Goal: Task Accomplishment & Management: Manage account settings

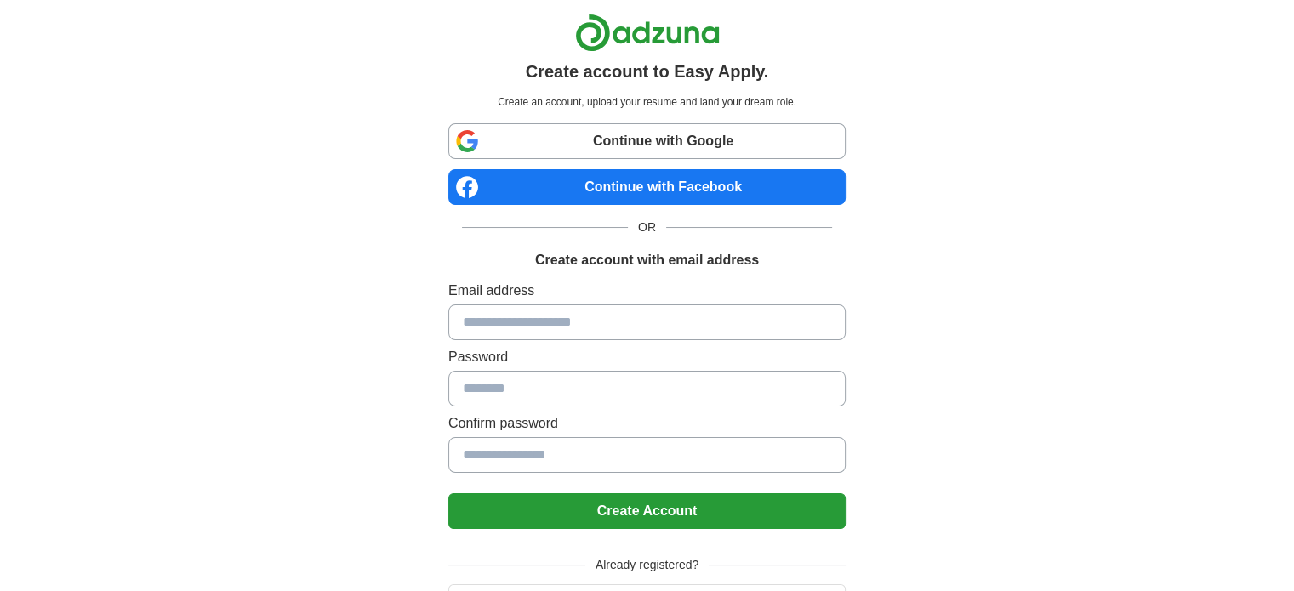
click at [637, 321] on input at bounding box center [646, 323] width 397 height 36
type input "**********"
click at [685, 509] on button "Create Account" at bounding box center [646, 511] width 397 height 36
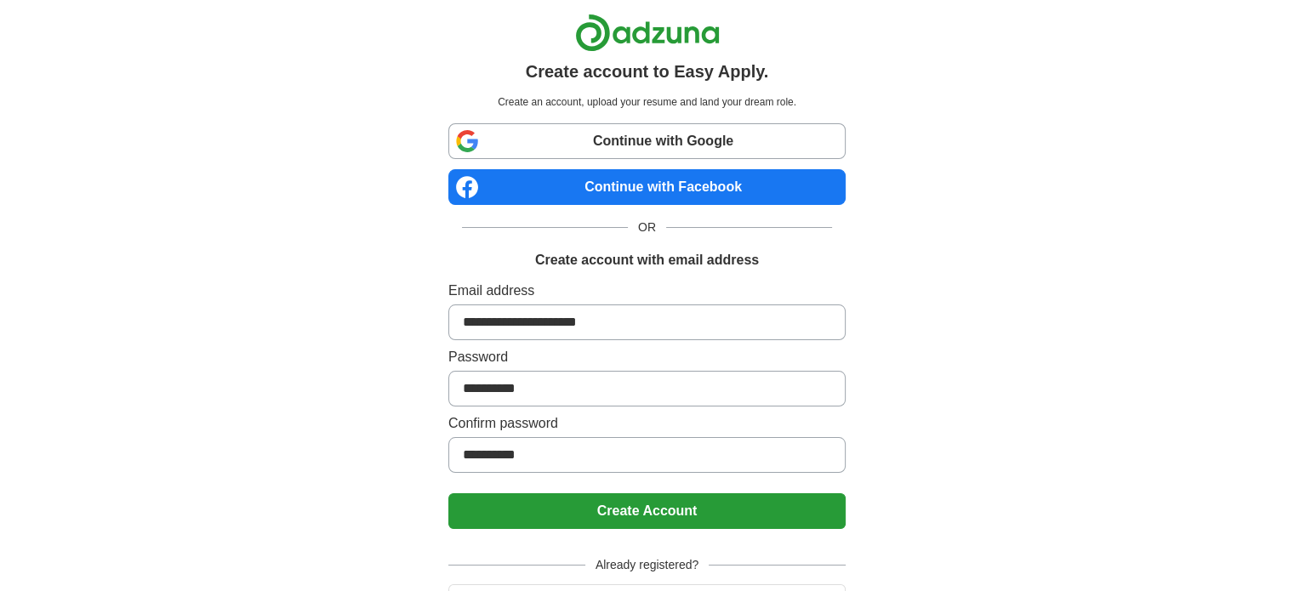
click at [687, 515] on button "Create Account" at bounding box center [646, 511] width 397 height 36
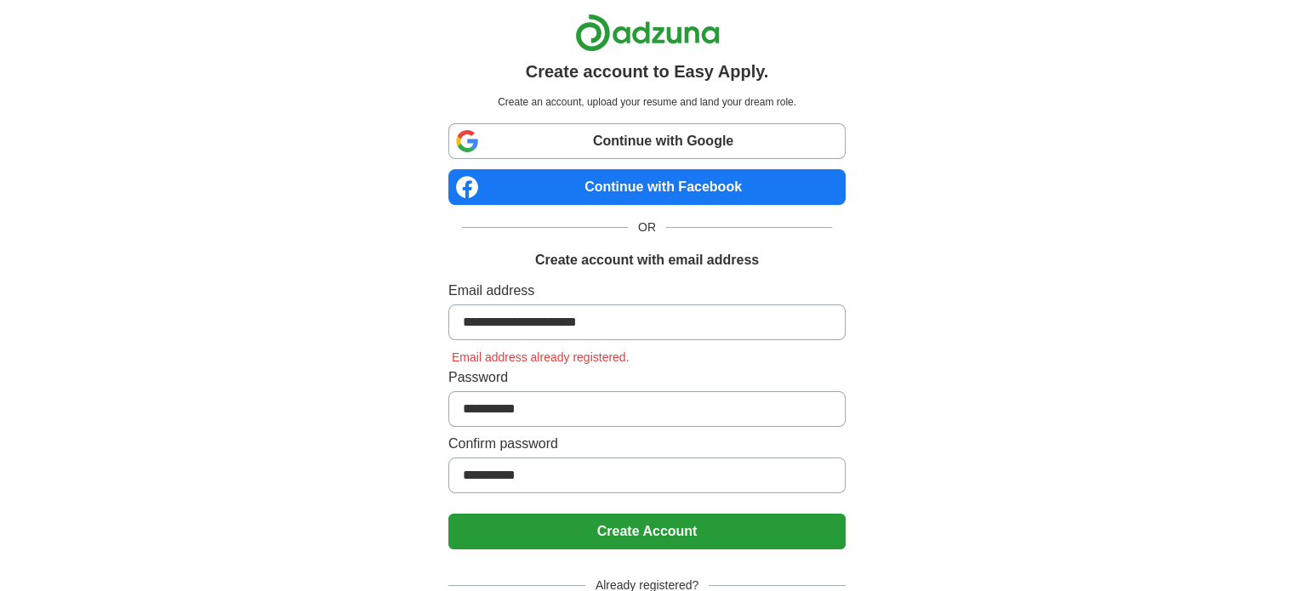
scroll to position [109, 0]
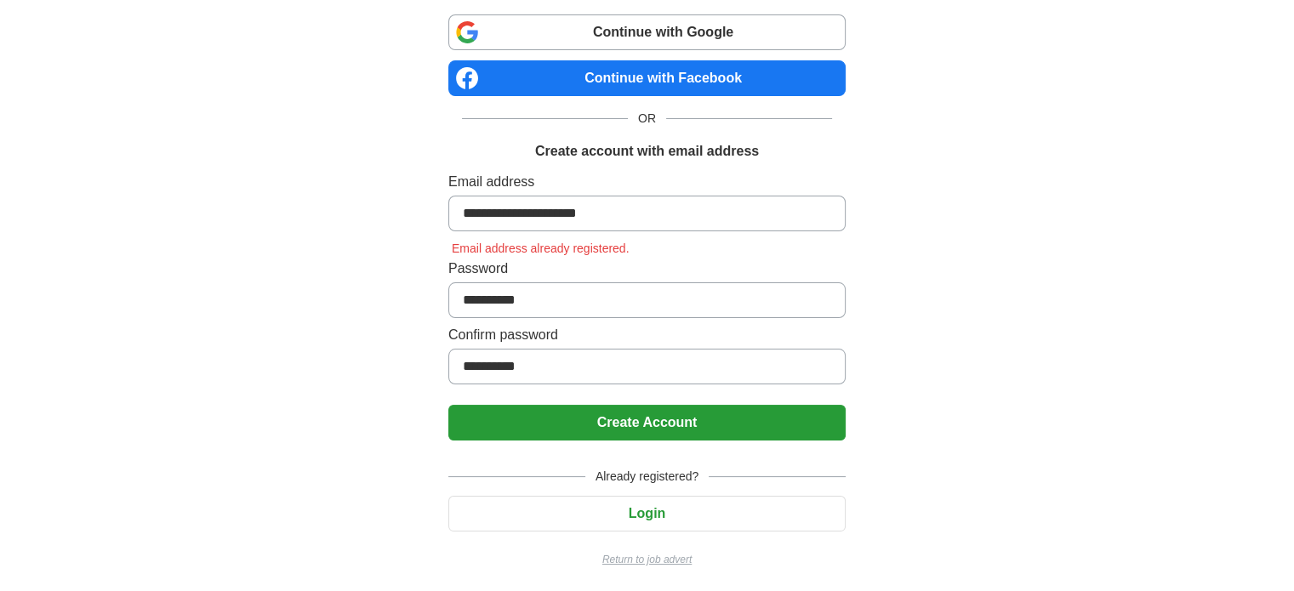
click at [657, 509] on button "Login" at bounding box center [646, 514] width 397 height 36
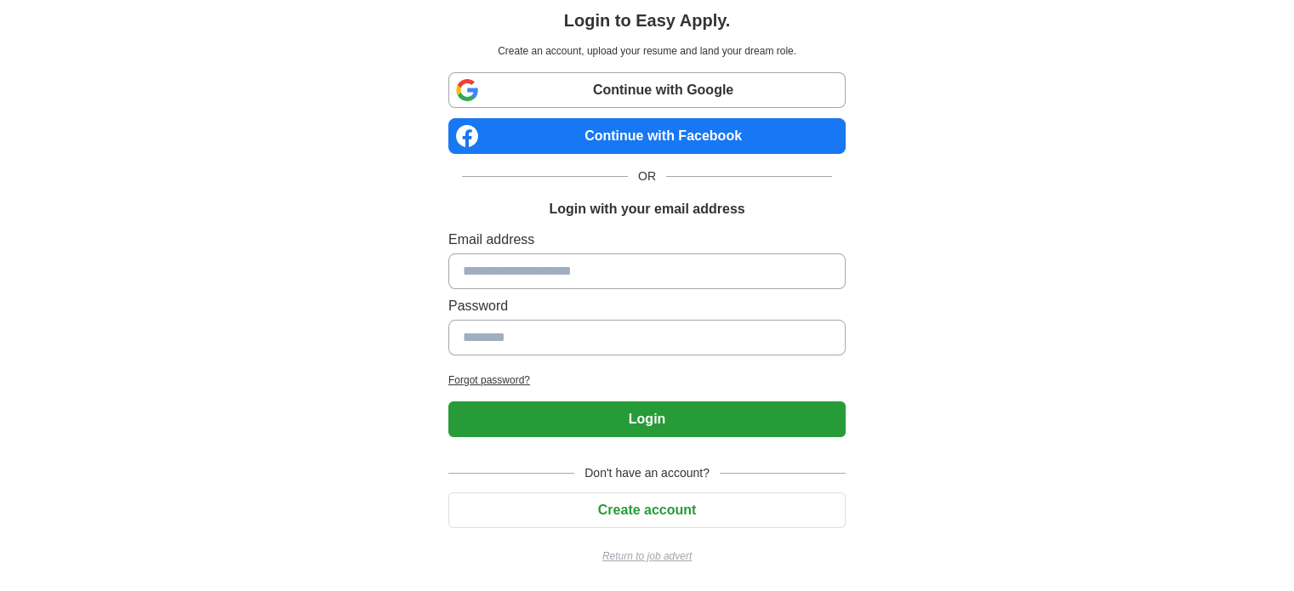
scroll to position [48, 0]
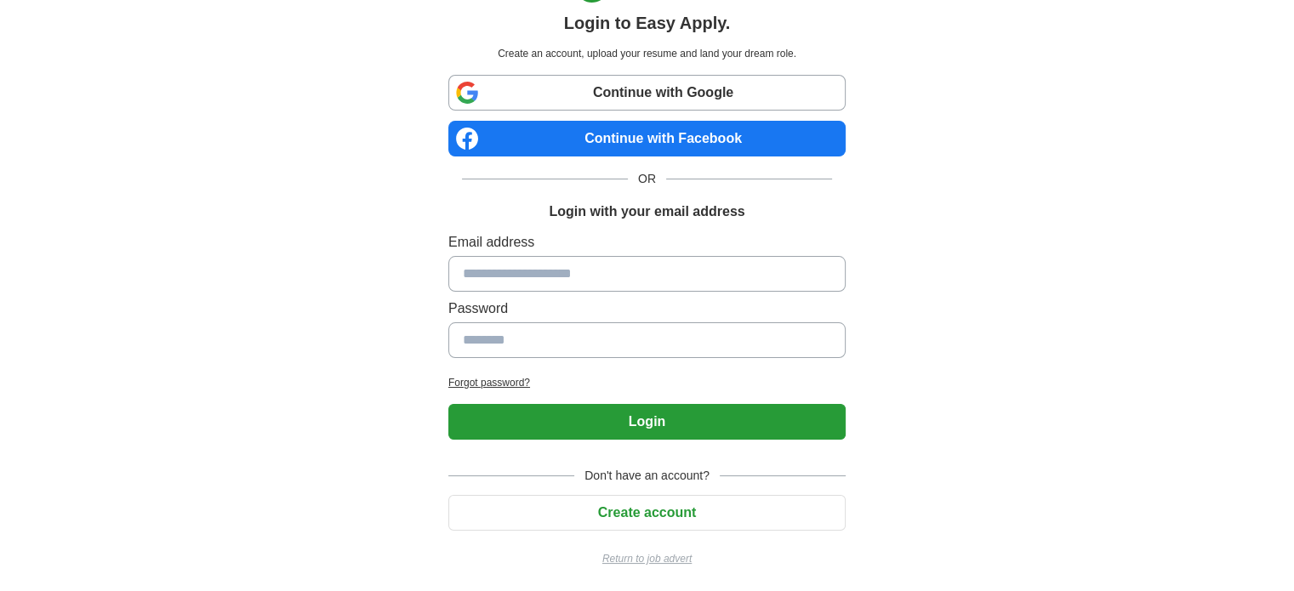
click at [638, 267] on input at bounding box center [646, 274] width 397 height 36
drag, startPoint x: 638, startPoint y: 267, endPoint x: 553, endPoint y: 284, distance: 86.8
click at [553, 284] on input at bounding box center [646, 274] width 397 height 36
type input "**********"
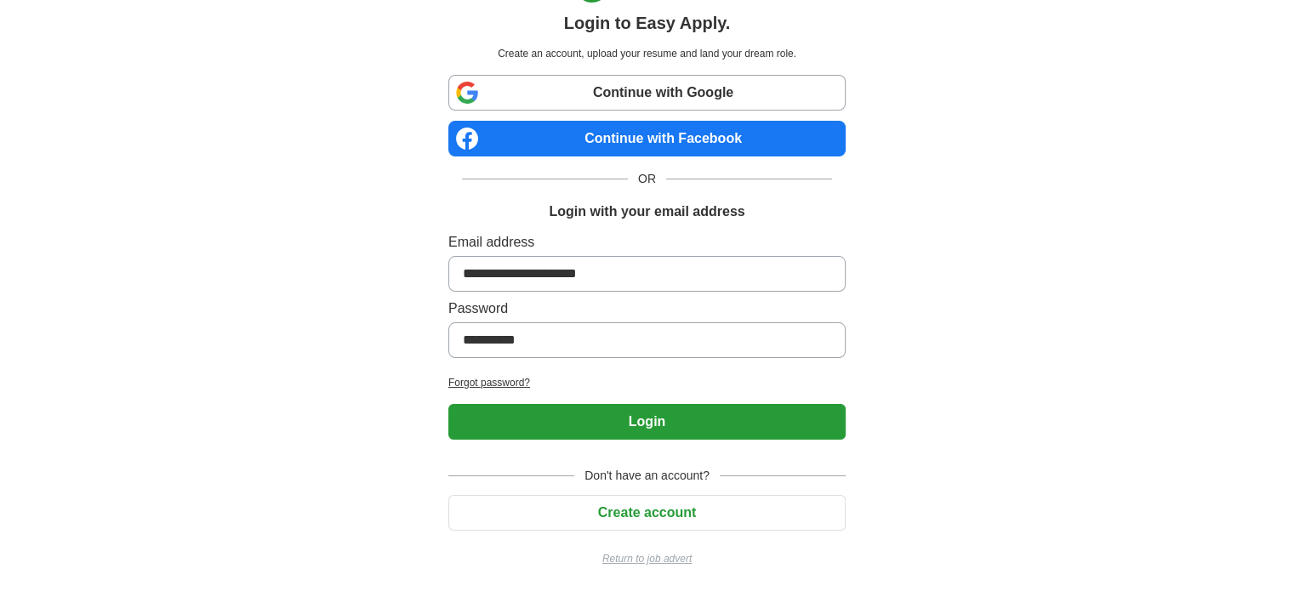
click at [653, 414] on button "Login" at bounding box center [646, 422] width 397 height 36
